Goal: Find specific page/section: Find specific page/section

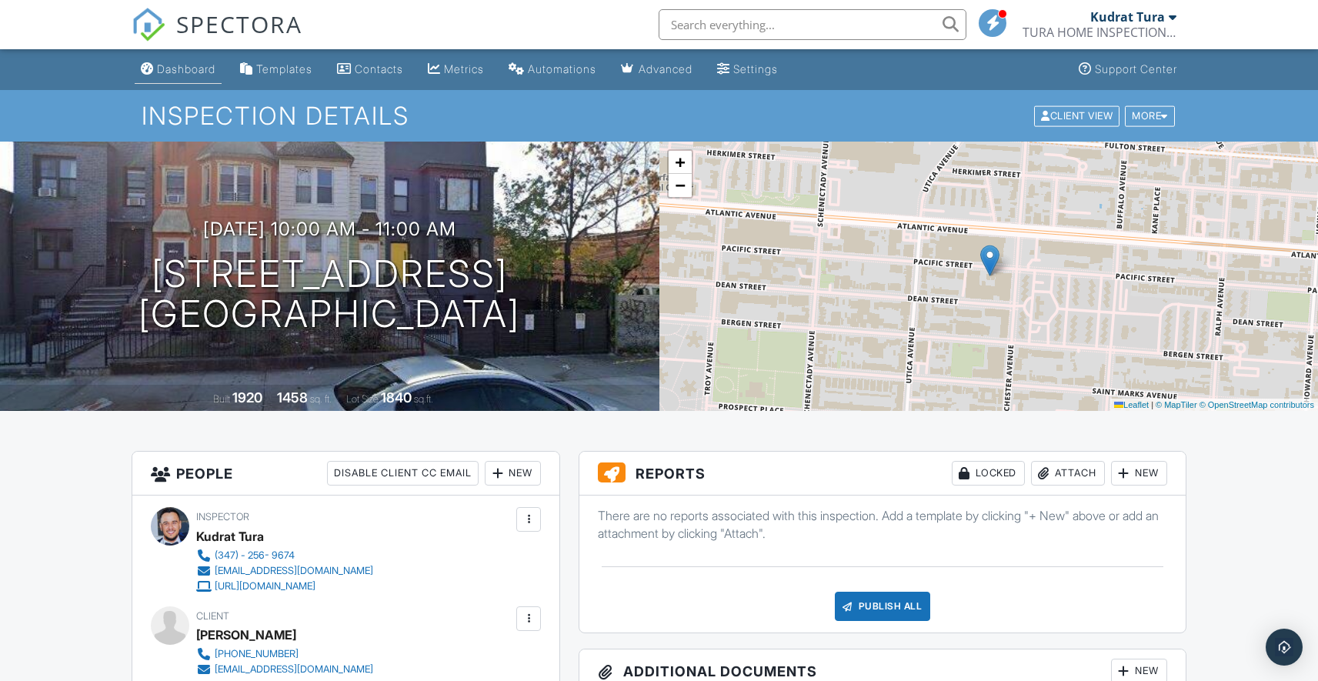
click at [205, 59] on link "Dashboard" at bounding box center [178, 69] width 87 height 28
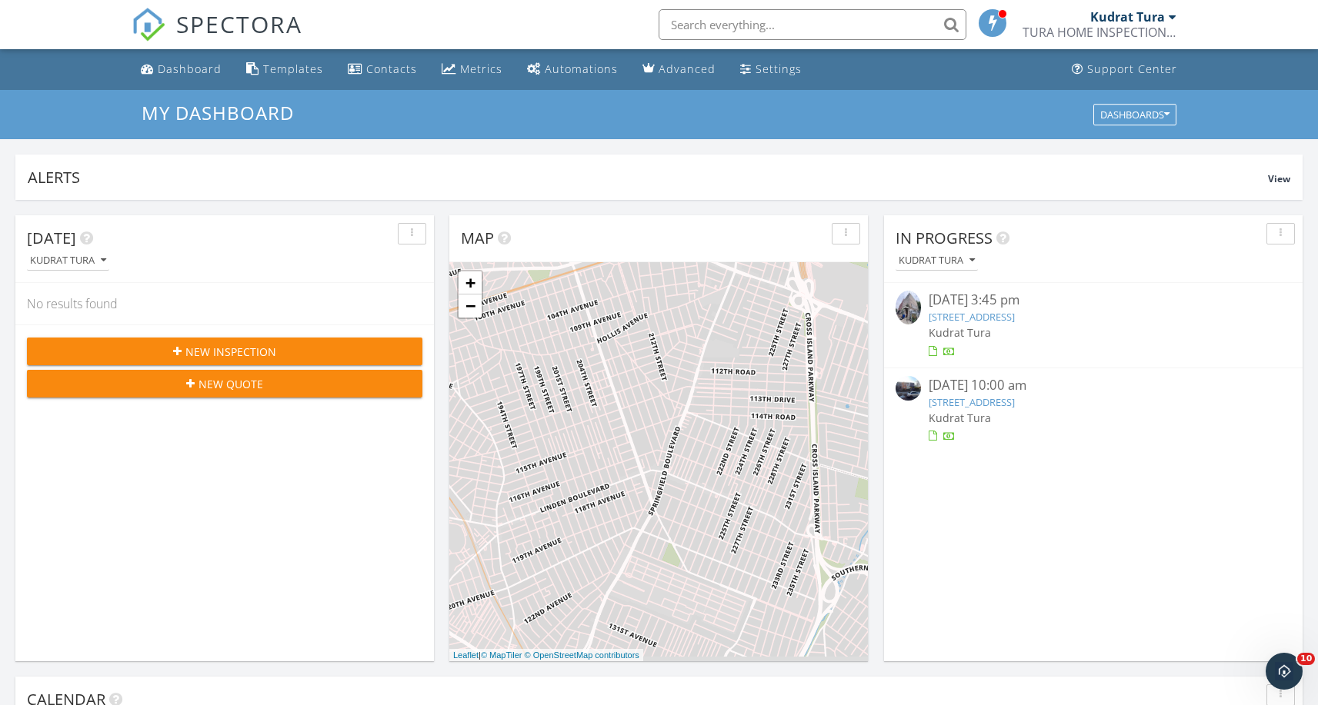
click at [857, 32] on input "text" at bounding box center [812, 24] width 308 height 31
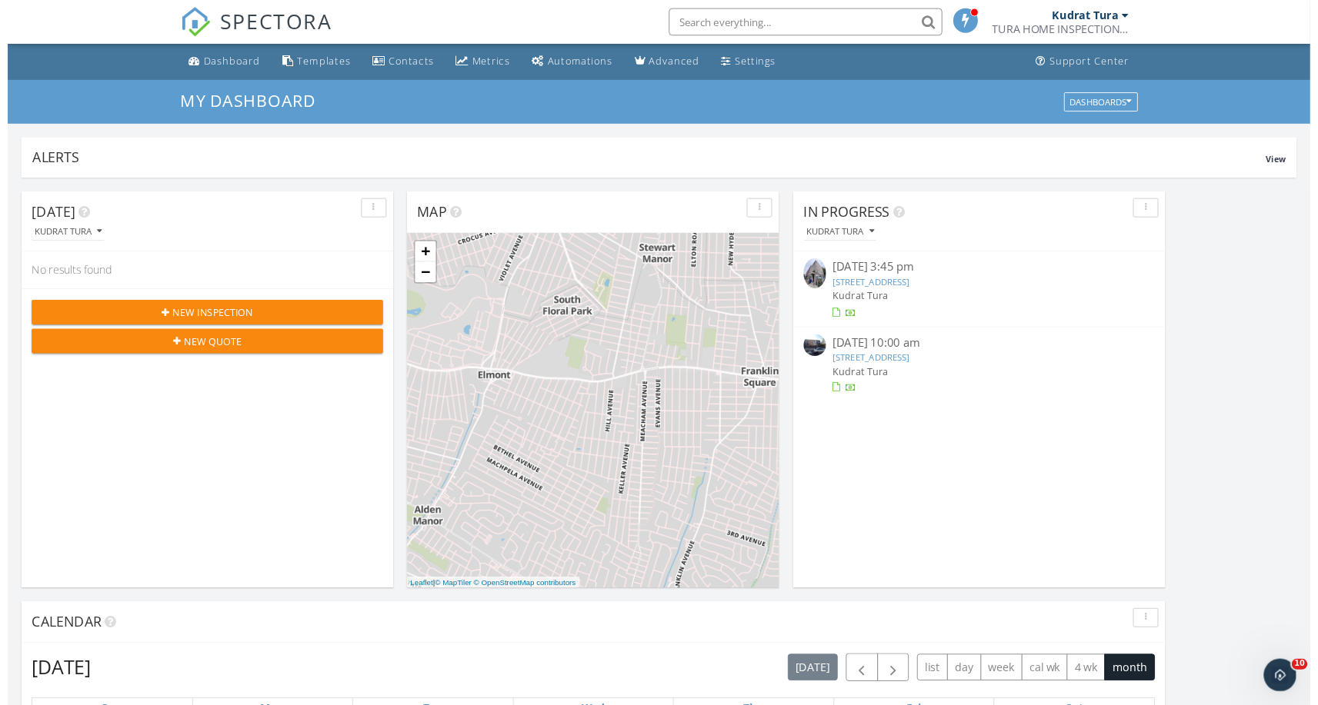
scroll to position [1424, 1342]
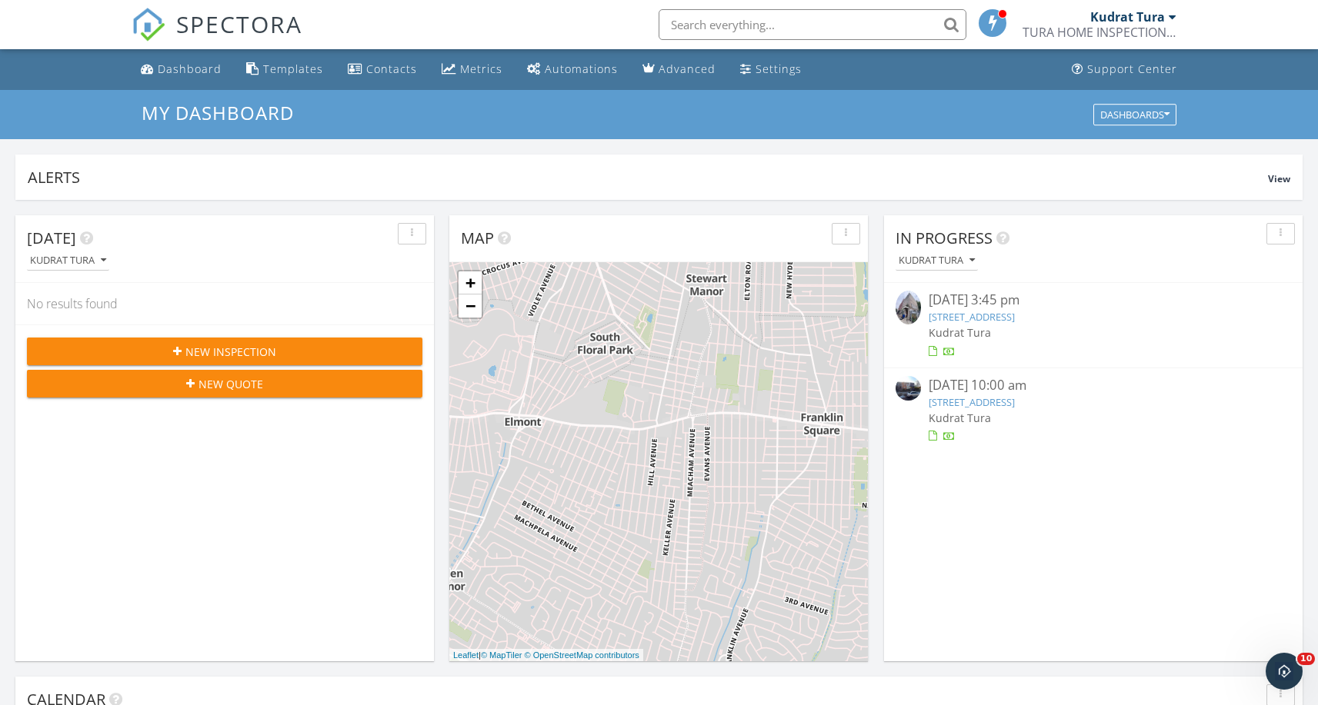
click at [780, 28] on input "text" at bounding box center [812, 24] width 308 height 31
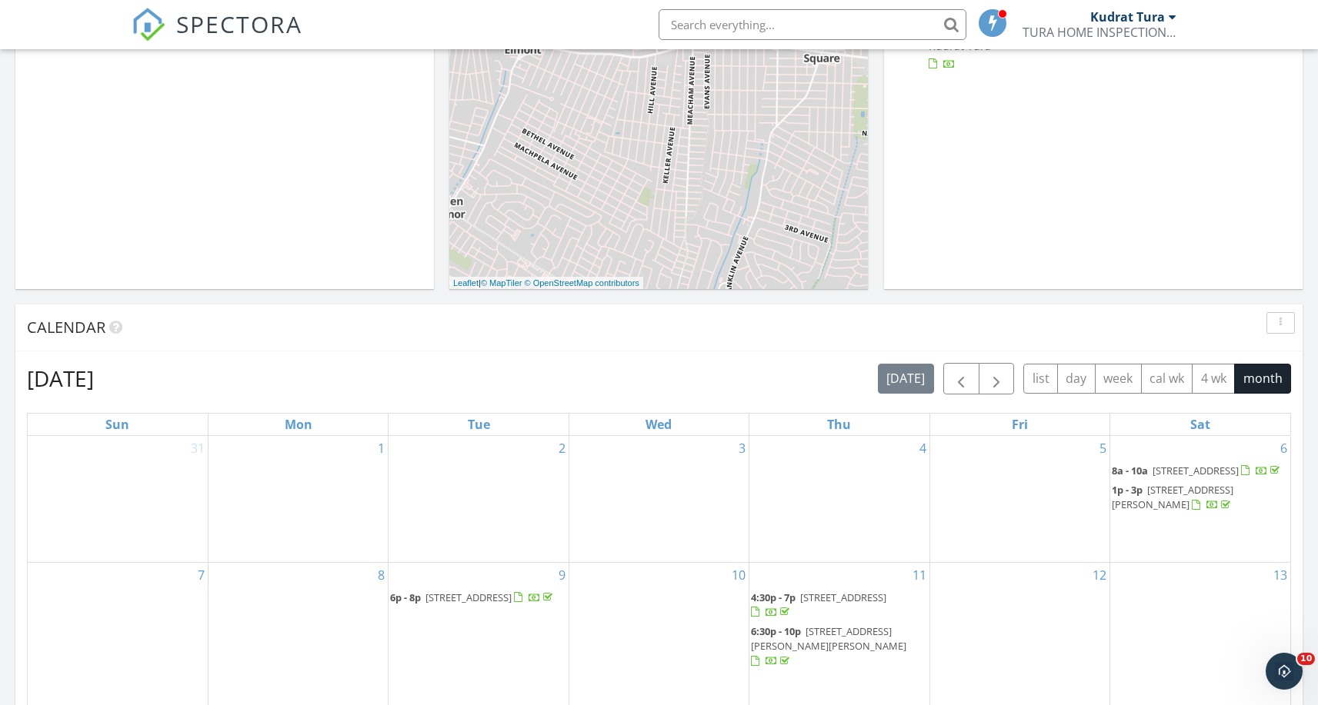
scroll to position [0, 0]
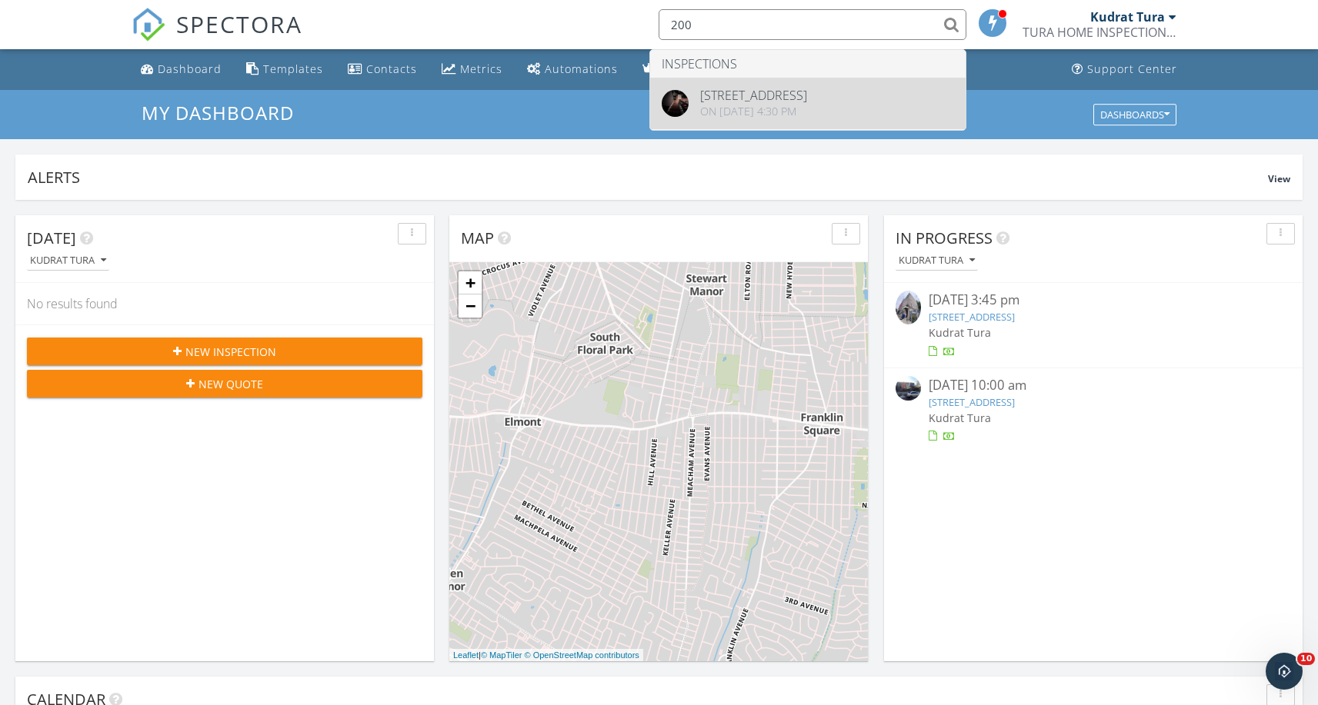
type input "200"
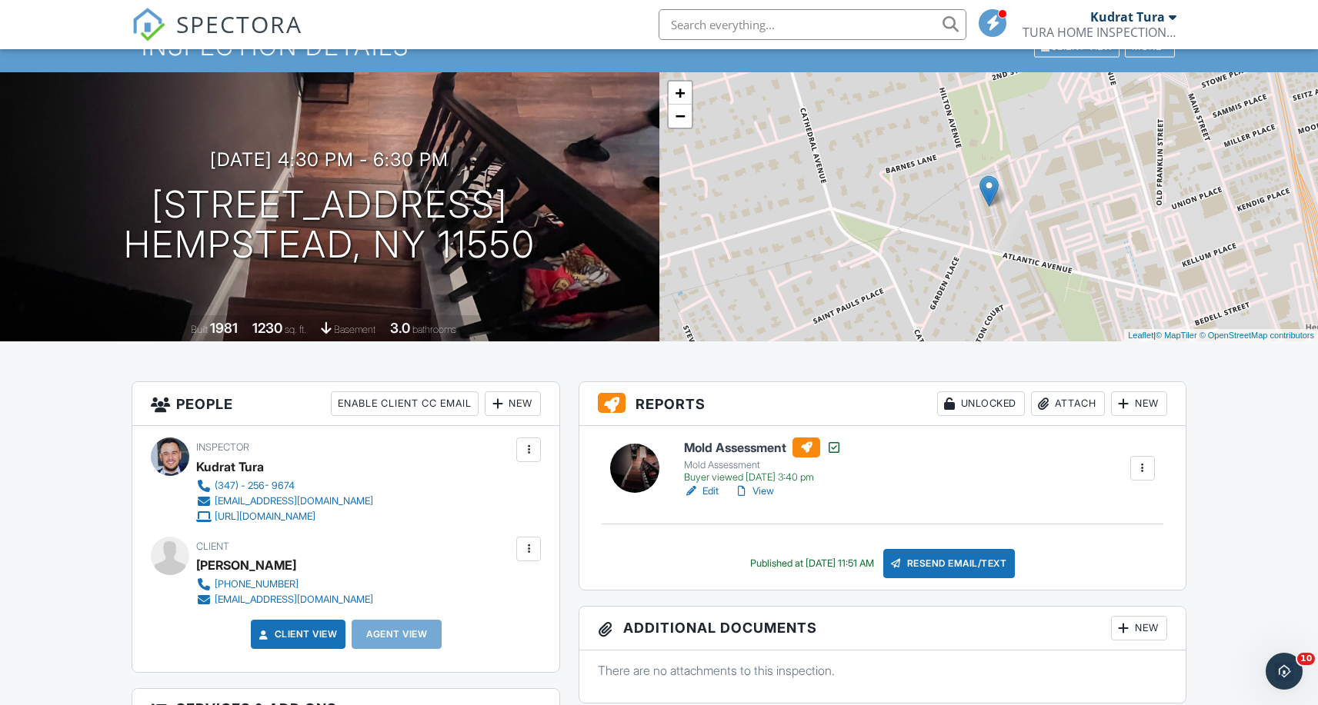
drag, startPoint x: 1119, startPoint y: 471, endPoint x: 1139, endPoint y: 472, distance: 20.0
click at [1119, 472] on div "Mold Assessment Mold Assessment Buyer viewed [DATE] 3:40 pm Edit View Copy Rein…" at bounding box center [919, 469] width 489 height 62
click at [1140, 472] on div at bounding box center [1142, 468] width 15 height 15
click at [757, 490] on link "View" at bounding box center [754, 491] width 40 height 15
